Goal: Task Accomplishment & Management: Use online tool/utility

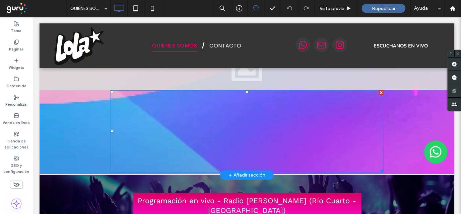
scroll to position [67, 0]
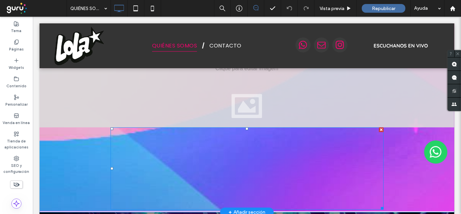
click at [290, 172] on div at bounding box center [246, 168] width 273 height 82
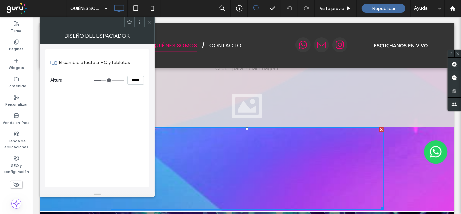
click at [148, 21] on icon at bounding box center [149, 22] width 5 height 5
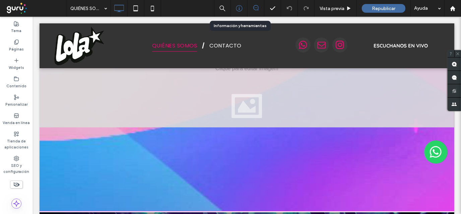
click at [244, 8] on div at bounding box center [239, 8] width 16 height 7
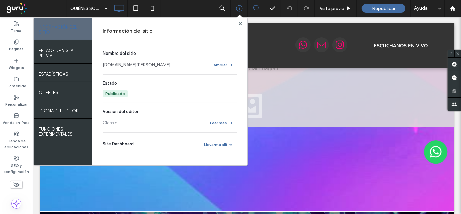
click at [124, 63] on link "[DOMAIN_NAME][PERSON_NAME]" at bounding box center [136, 65] width 68 height 7
click at [237, 25] on div at bounding box center [239, 23] width 5 height 5
click at [238, 25] on icon at bounding box center [239, 23] width 3 height 3
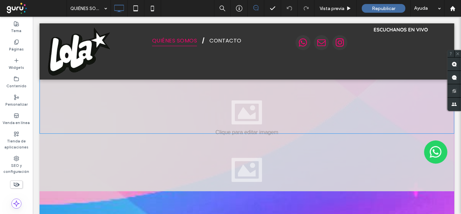
scroll to position [0, 0]
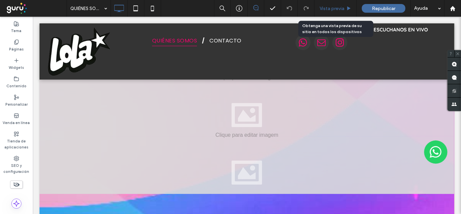
click at [341, 10] on span "Vista previa" at bounding box center [331, 9] width 25 height 6
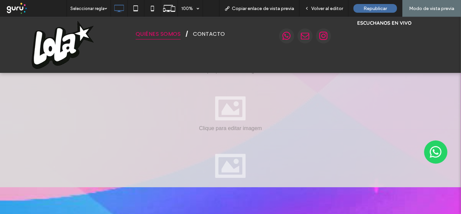
click at [331, 119] on div at bounding box center [230, 101] width 461 height 58
click at [220, 171] on div at bounding box center [230, 159] width 461 height 58
click at [242, 166] on div at bounding box center [230, 159] width 461 height 58
click at [399, 130] on div at bounding box center [230, 159] width 461 height 58
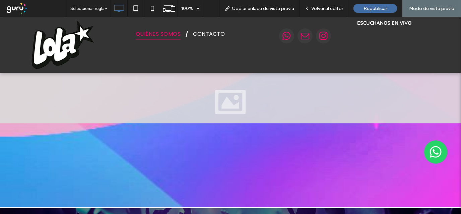
scroll to position [33, 0]
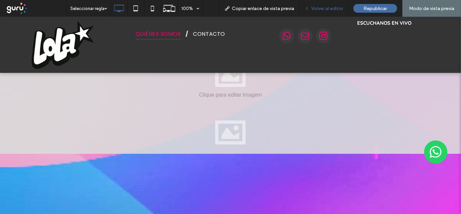
click at [317, 9] on span "Volver al editor" at bounding box center [327, 9] width 32 height 6
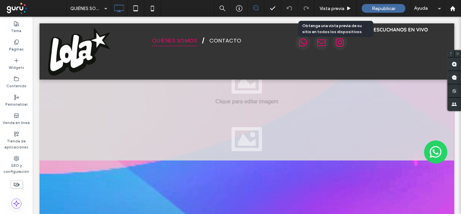
click at [317, 9] on div "Vista previa" at bounding box center [335, 9] width 42 height 6
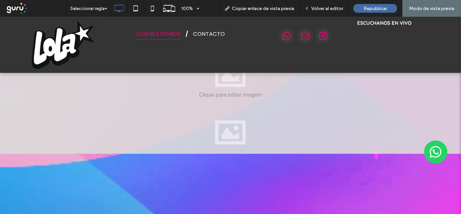
click at [355, 164] on div at bounding box center [230, 195] width 319 height 82
click at [349, 119] on div at bounding box center [230, 125] width 461 height 58
click at [320, 10] on span "Volver al editor" at bounding box center [327, 9] width 32 height 6
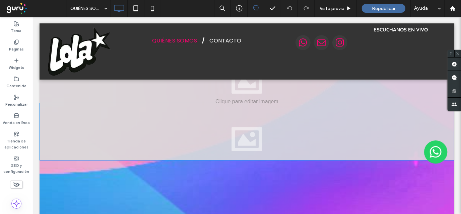
click at [355, 142] on div at bounding box center [246, 132] width 414 height 58
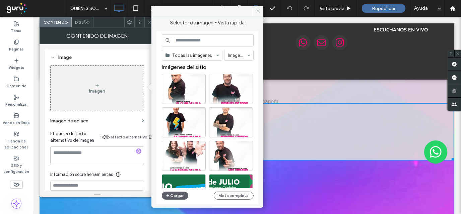
click at [257, 11] on icon at bounding box center [257, 11] width 5 height 5
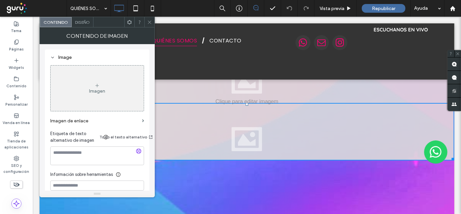
click at [376, 192] on div at bounding box center [246, 201] width 273 height 82
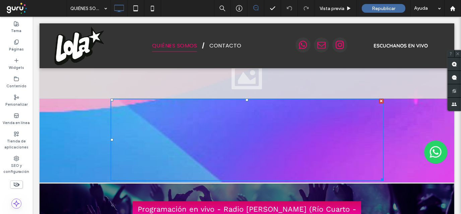
scroll to position [100, 0]
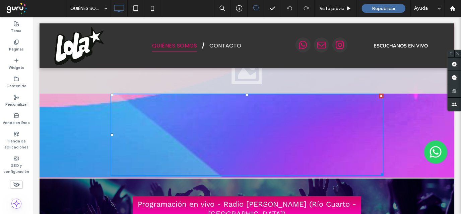
click at [401, 131] on div "Click To Paste" at bounding box center [246, 77] width 414 height 199
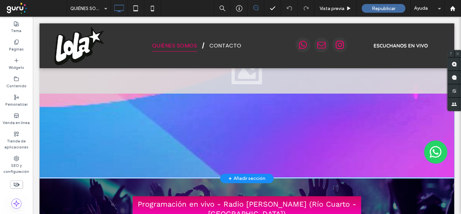
click at [421, 112] on div "Click To Paste" at bounding box center [246, 77] width 414 height 199
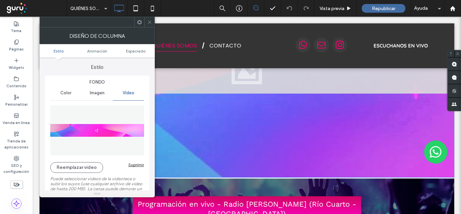
click at [146, 24] on div at bounding box center [149, 22] width 10 height 10
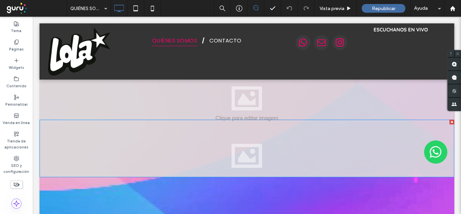
scroll to position [0, 0]
